Goal: Information Seeking & Learning: Learn about a topic

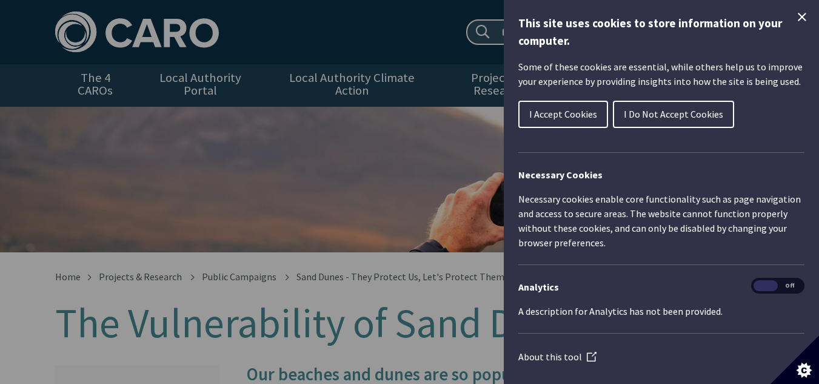
scroll to position [182, 0]
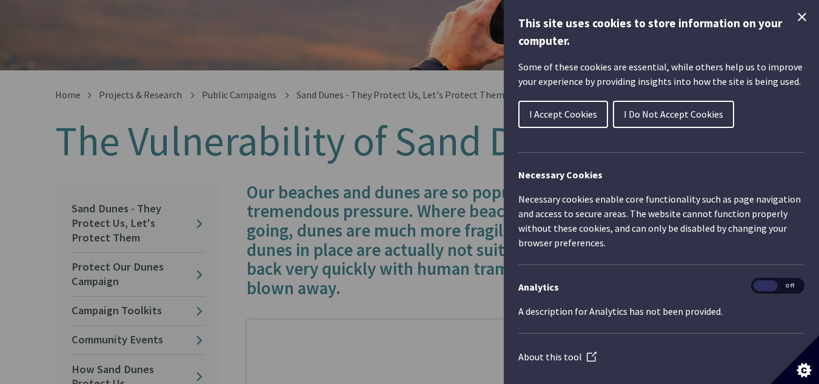
click at [689, 107] on button "I Do Not Accept Cookies" at bounding box center [673, 114] width 121 height 27
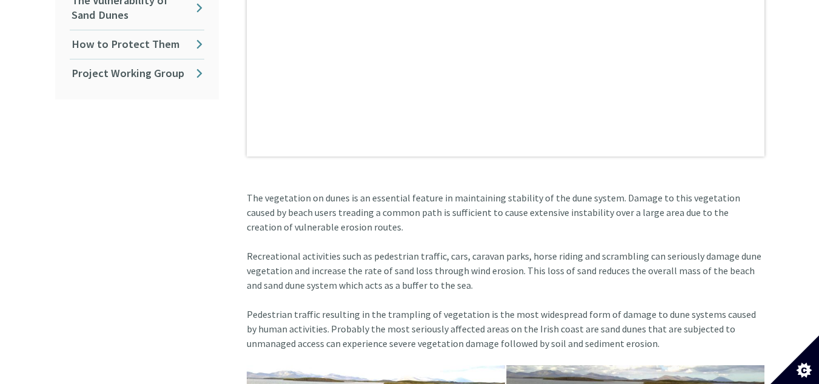
scroll to position [728, 0]
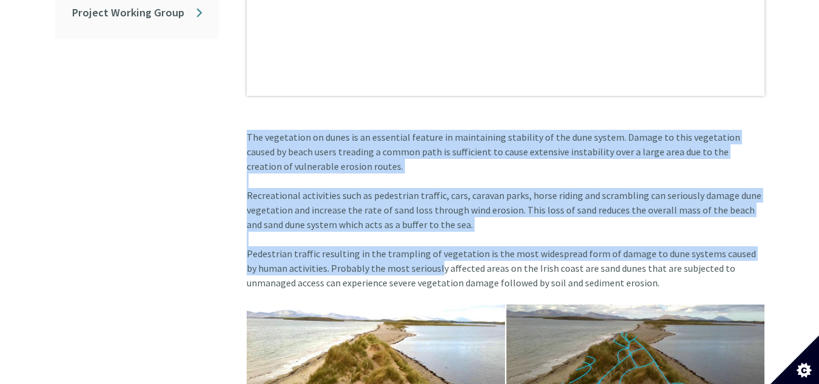
drag, startPoint x: 417, startPoint y: 173, endPoint x: 427, endPoint y: 258, distance: 84.8
click at [427, 258] on article "Our beaches and dunes are so popular that we put them under tremendous pressure…" at bounding box center [500, 390] width 527 height 1507
click at [430, 240] on article "Our beaches and dunes are so popular that we put them under tremendous pressure…" at bounding box center [500, 390] width 527 height 1507
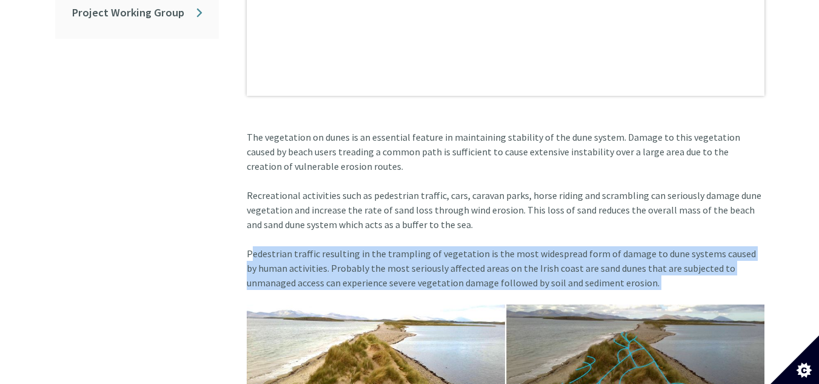
click at [430, 240] on article "Our beaches and dunes are so popular that we put them under tremendous pressure…" at bounding box center [500, 390] width 527 height 1507
click at [426, 251] on article "Our beaches and dunes are so popular that we put them under tremendous pressure…" at bounding box center [500, 390] width 527 height 1507
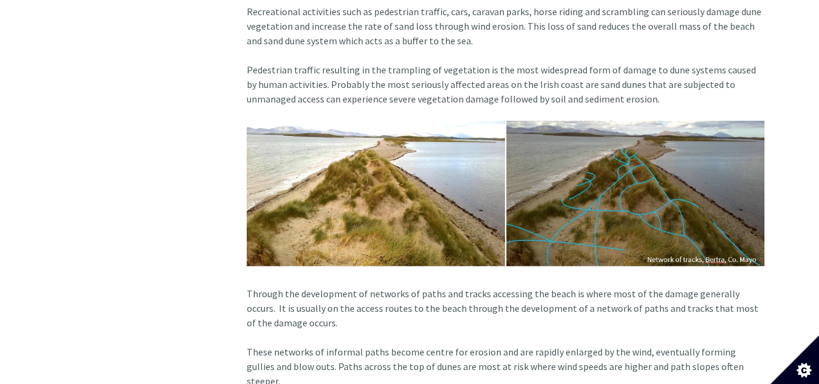
scroll to position [1033, 0]
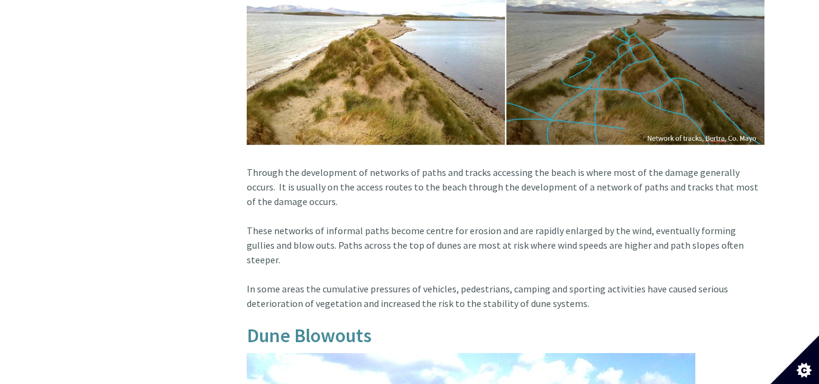
drag, startPoint x: 371, startPoint y: 167, endPoint x: 393, endPoint y: 193, distance: 34.0
click at [390, 193] on article "Our beaches and dunes are so popular that we put them under tremendous pressure…" at bounding box center [500, 85] width 527 height 1507
click at [393, 193] on article "Our beaches and dunes are so popular that we put them under tremendous pressure…" at bounding box center [500, 85] width 527 height 1507
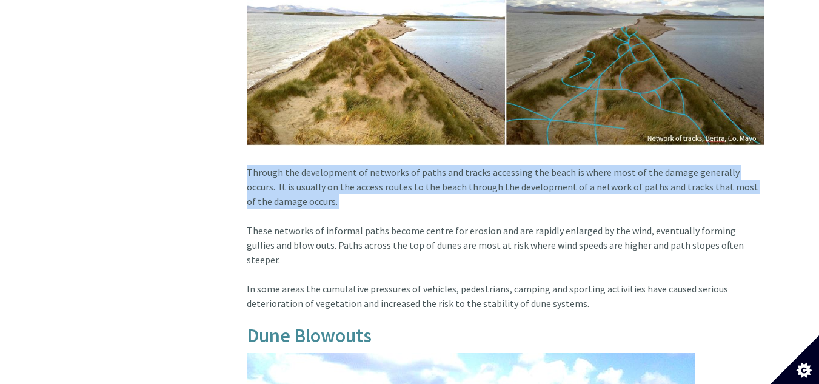
click at [392, 192] on article "Our beaches and dunes are so popular that we put them under tremendous pressure…" at bounding box center [500, 85] width 527 height 1507
click at [391, 192] on article "Our beaches and dunes are so popular that we put them under tremendous pressure…" at bounding box center [500, 85] width 527 height 1507
click at [390, 192] on article "Our beaches and dunes are so popular that we put them under tremendous pressure…" at bounding box center [500, 85] width 527 height 1507
click at [393, 193] on article "Our beaches and dunes are so popular that we put them under tremendous pressure…" at bounding box center [500, 85] width 527 height 1507
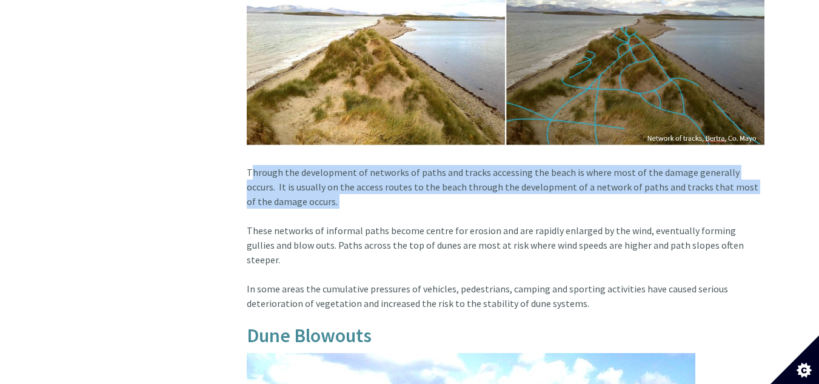
click at [393, 193] on article "Our beaches and dunes are so popular that we put them under tremendous pressure…" at bounding box center [500, 85] width 527 height 1507
click at [393, 180] on article "Our beaches and dunes are so popular that we put them under tremendous pressure…" at bounding box center [500, 85] width 527 height 1507
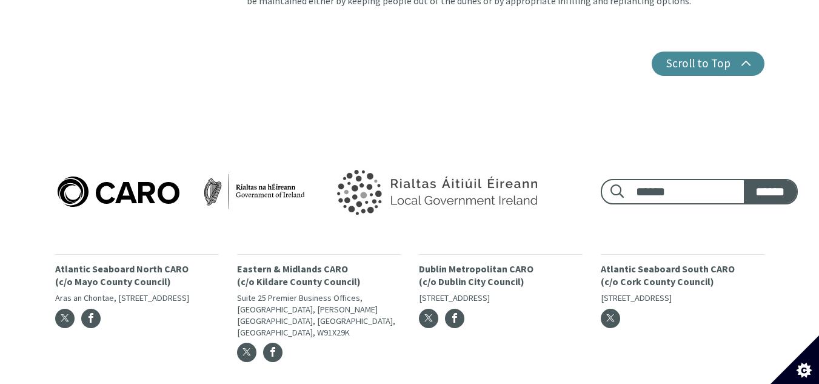
scroll to position [1547, 0]
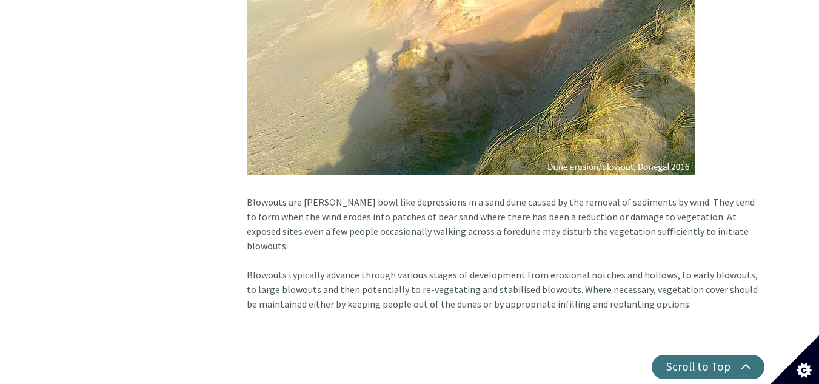
click at [695, 355] on button "Scroll to Top" at bounding box center [708, 367] width 113 height 24
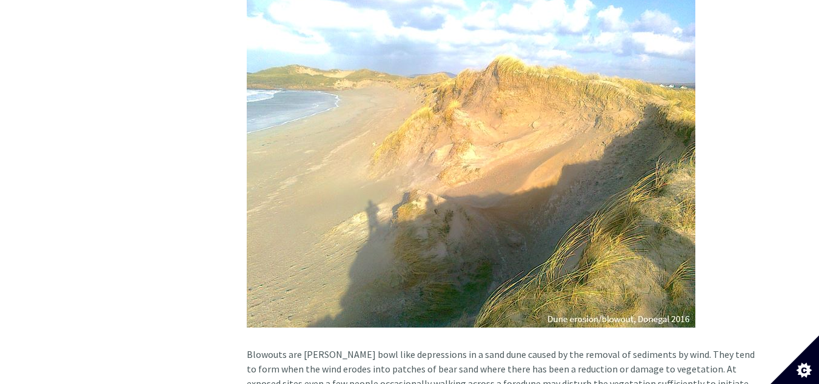
scroll to position [1576, 0]
